Goal: Navigation & Orientation: Find specific page/section

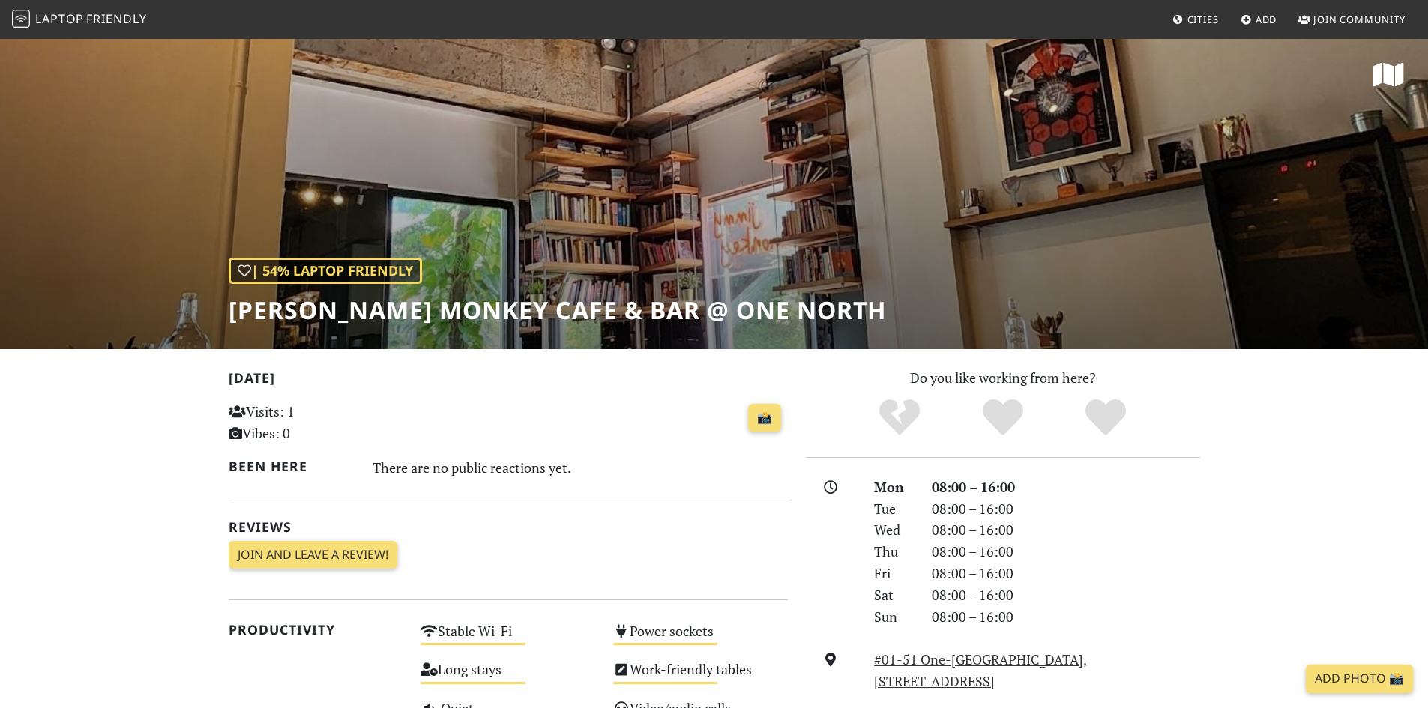
click at [570, 190] on div "| 54% Laptop Friendly Jimmy Monkey Cafe & Bar @ One North" at bounding box center [714, 193] width 1428 height 312
click at [1196, 13] on span "Cities" at bounding box center [1202, 19] width 31 height 13
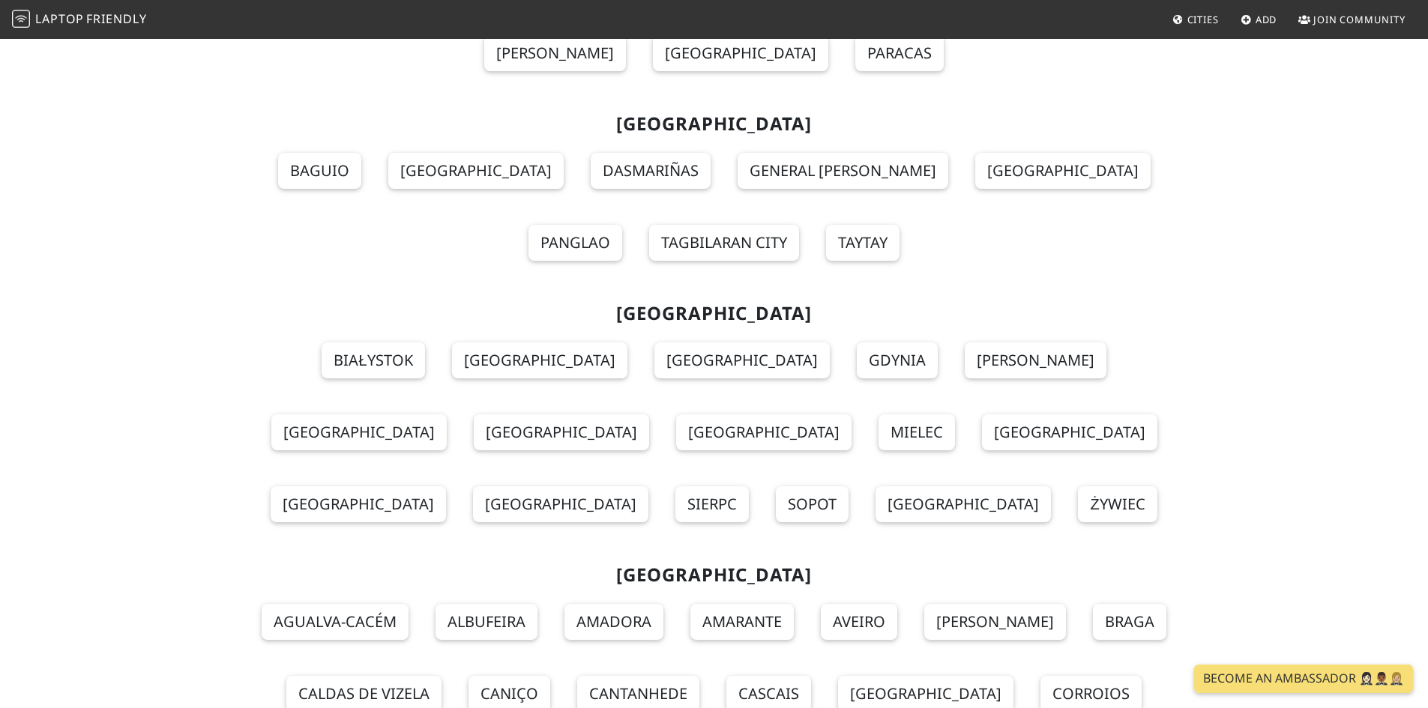
scroll to position [13061, 0]
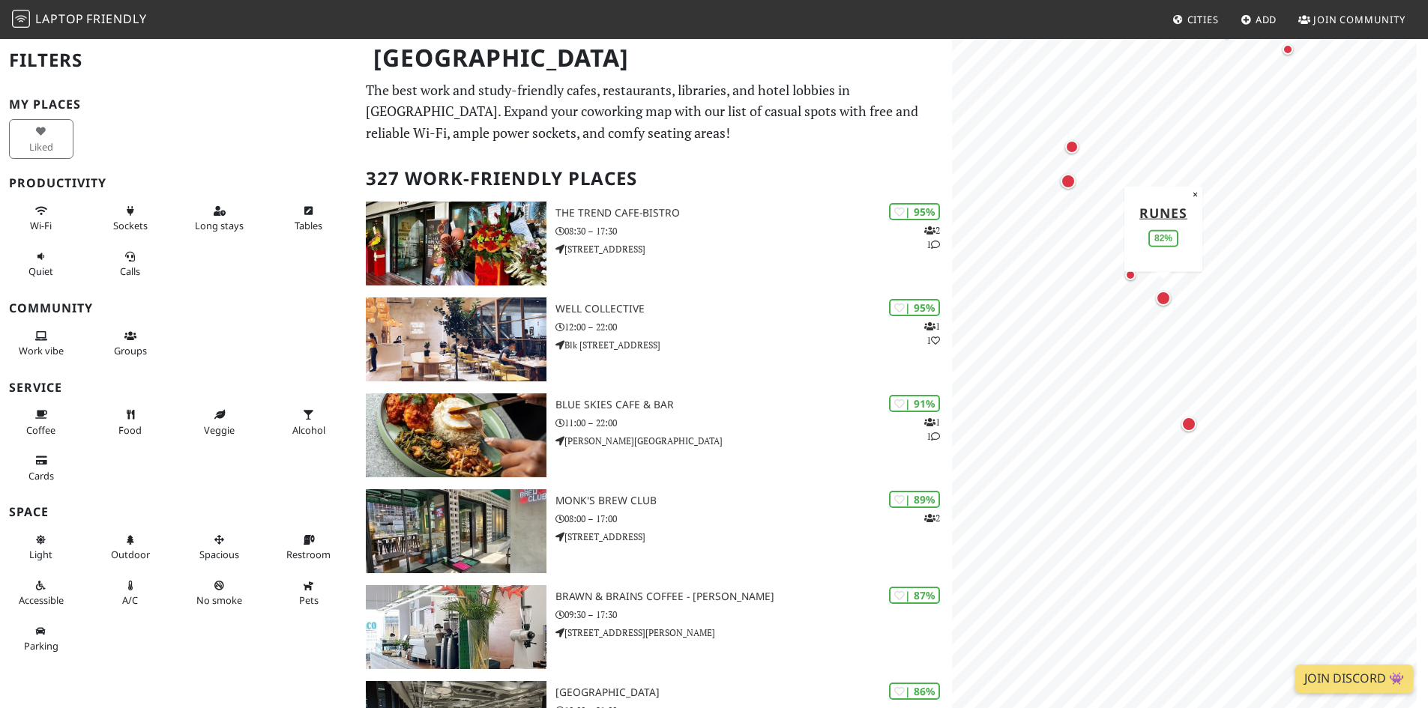
click at [1157, 302] on div "Map marker" at bounding box center [1163, 298] width 15 height 15
